Goal: Task Accomplishment & Management: Manage account settings

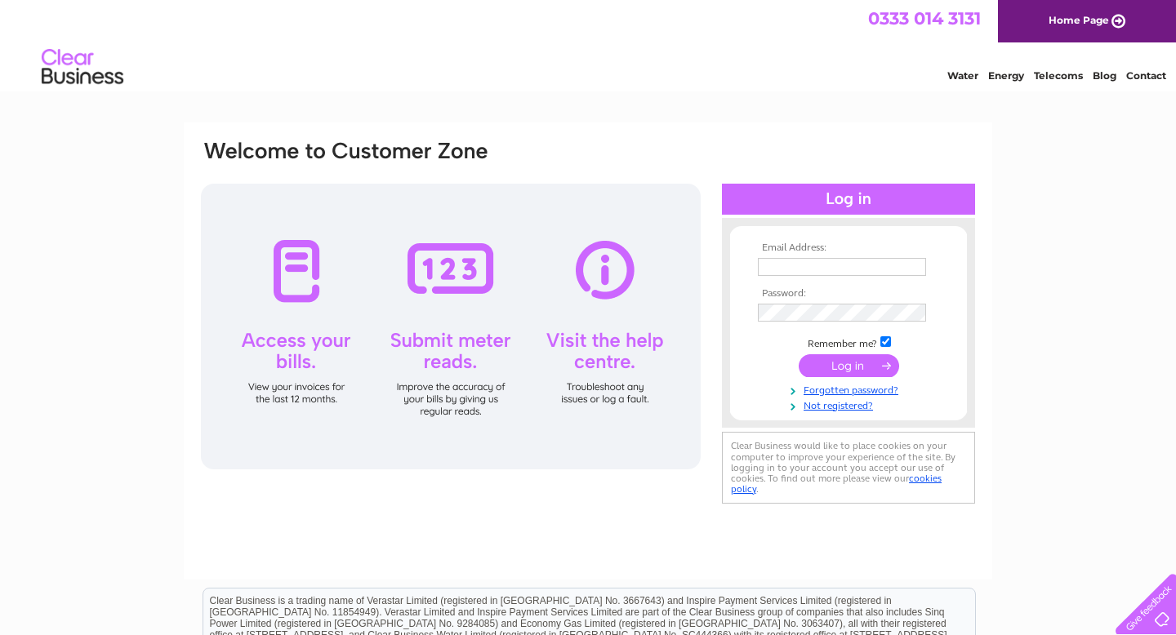
click at [828, 263] on input "text" at bounding box center [842, 267] width 168 height 18
type input "accounts@hydraulink.co.uk"
click at [862, 368] on input "submit" at bounding box center [848, 367] width 100 height 23
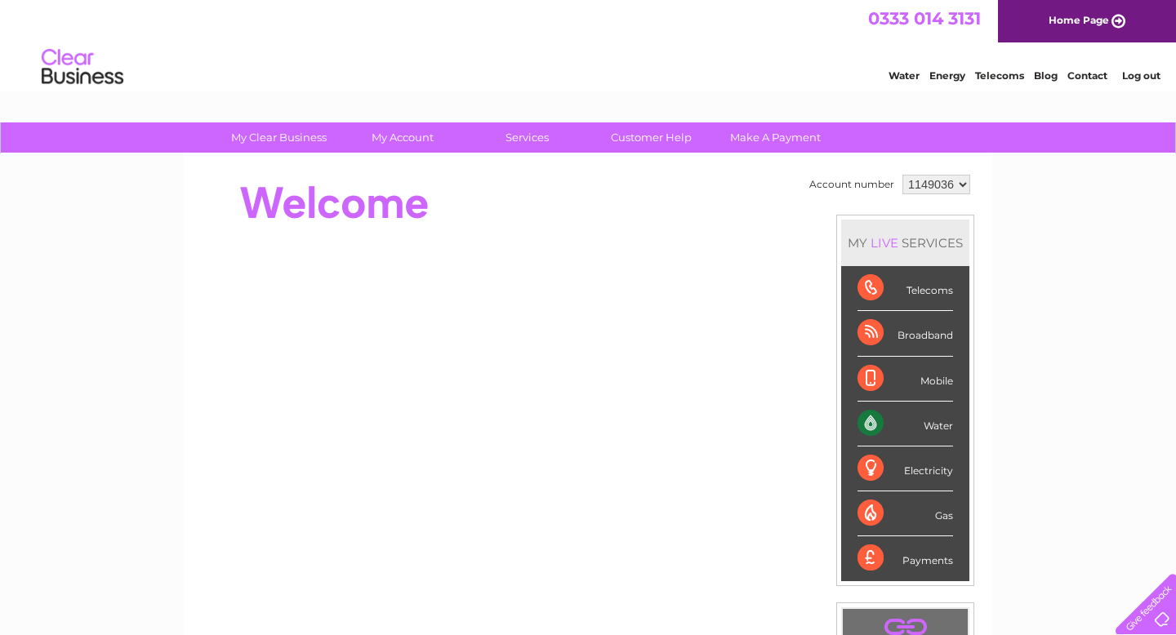
scroll to position [4, 0]
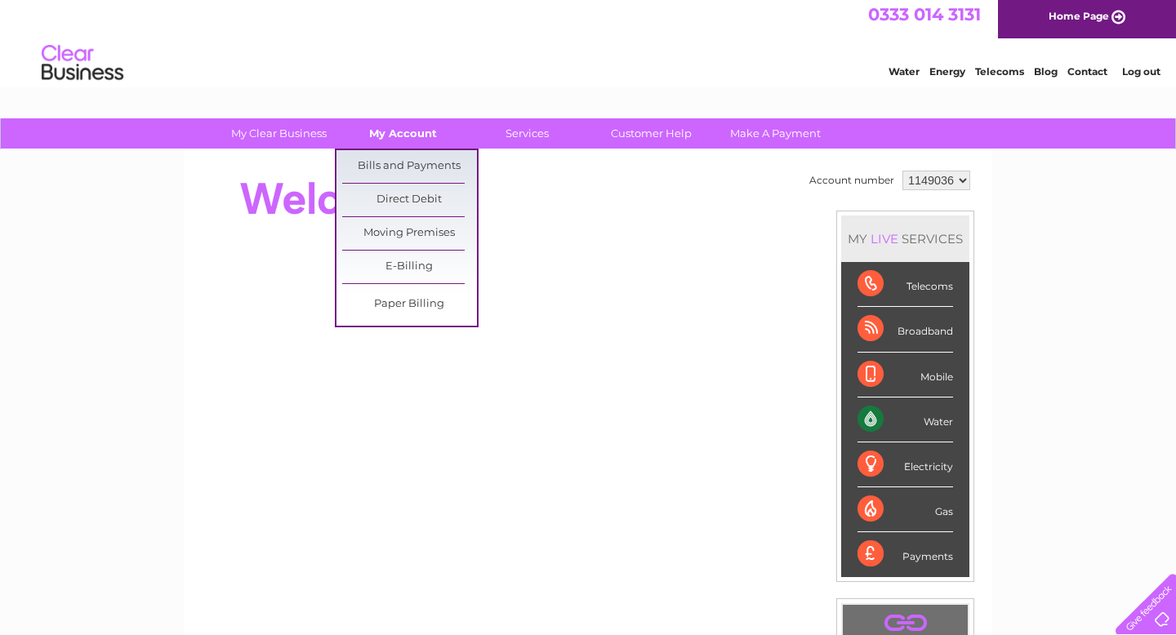
click at [408, 131] on link "My Account" at bounding box center [403, 133] width 135 height 30
click at [425, 166] on link "Bills and Payments" at bounding box center [409, 166] width 135 height 33
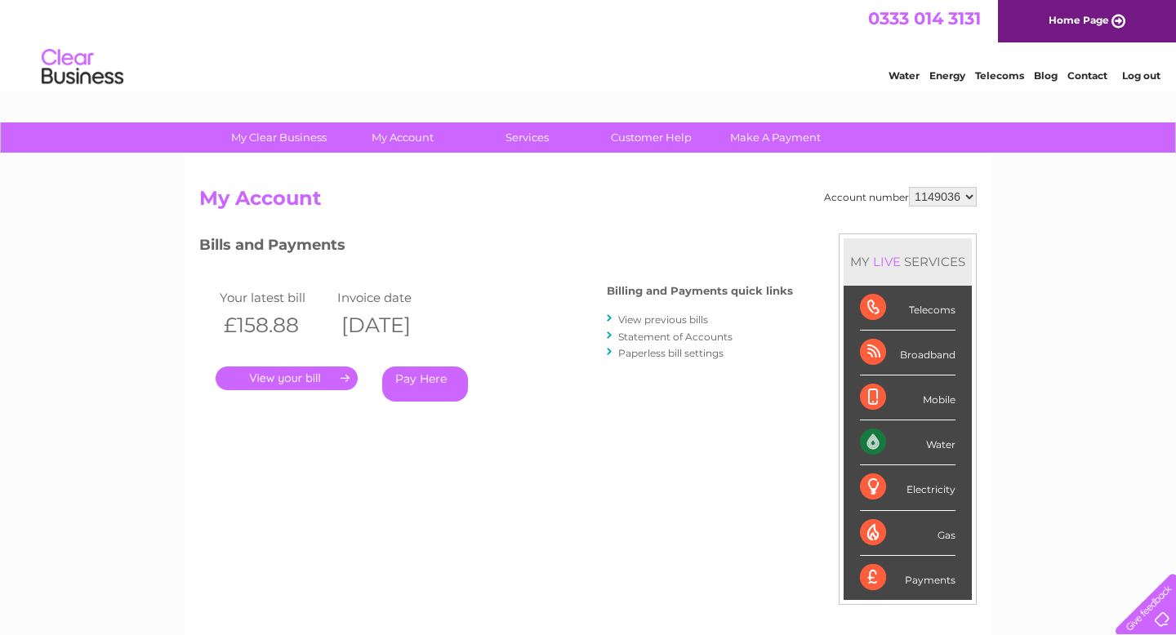
click at [298, 380] on link "." at bounding box center [287, 379] width 142 height 24
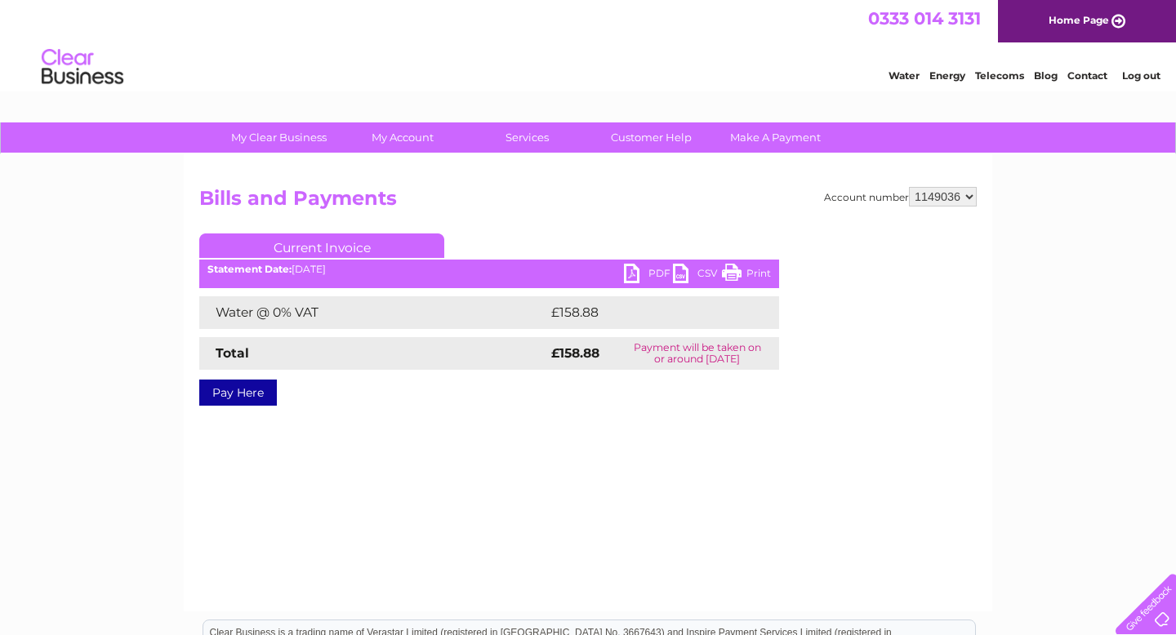
click at [644, 272] on link "PDF" at bounding box center [648, 276] width 49 height 24
